Goal: Find specific page/section: Find specific page/section

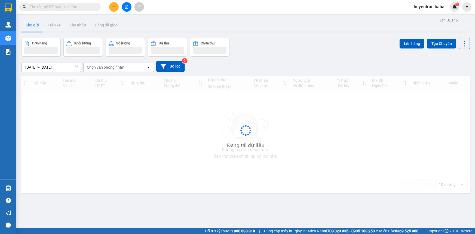
click at [82, 7] on input "text" at bounding box center [62, 7] width 64 height 6
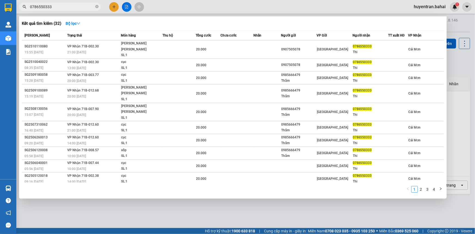
type input "0786550333"
click at [89, 208] on div at bounding box center [237, 117] width 475 height 234
